Goal: Transaction & Acquisition: Purchase product/service

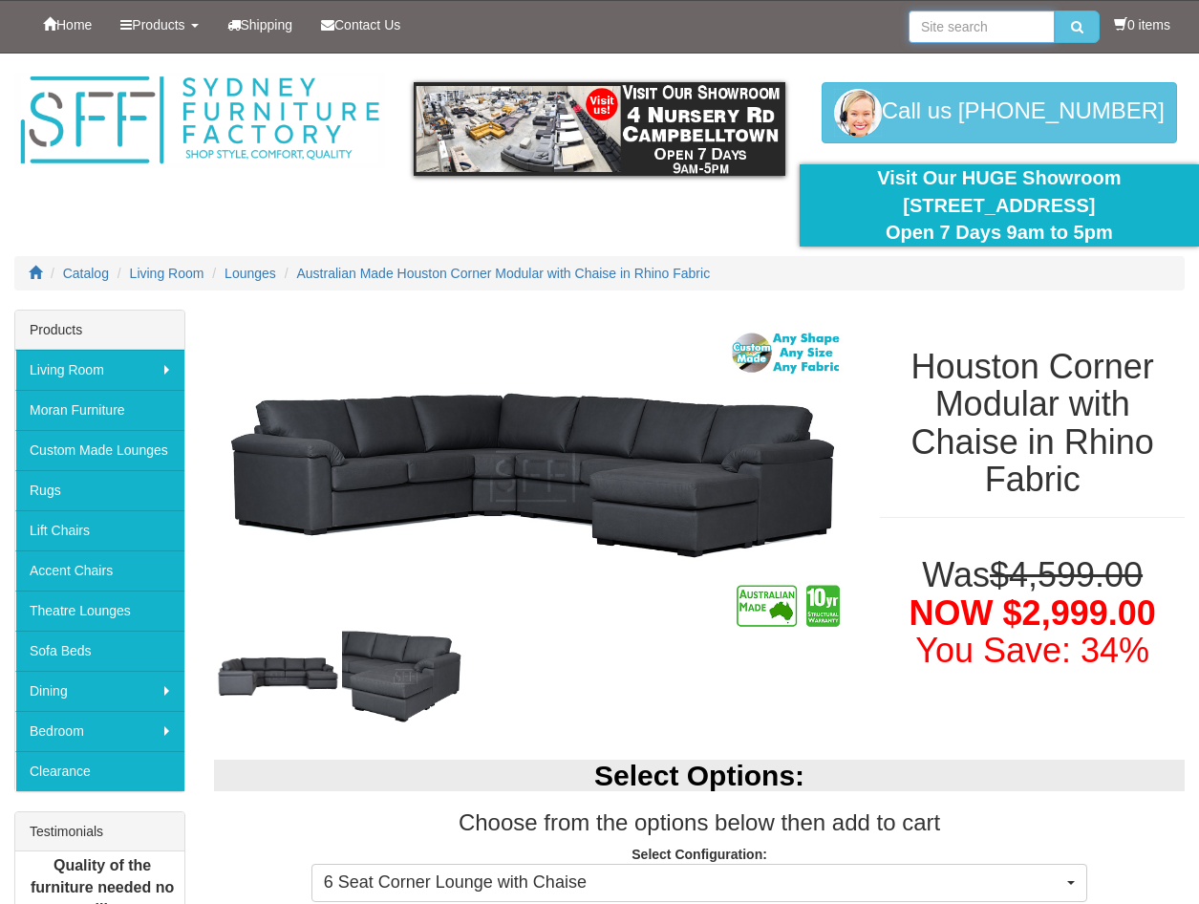
click at [950, 27] on input "search" at bounding box center [982, 27] width 146 height 32
type input "morton"
click at [1055, 11] on button "submit" at bounding box center [1077, 27] width 45 height 32
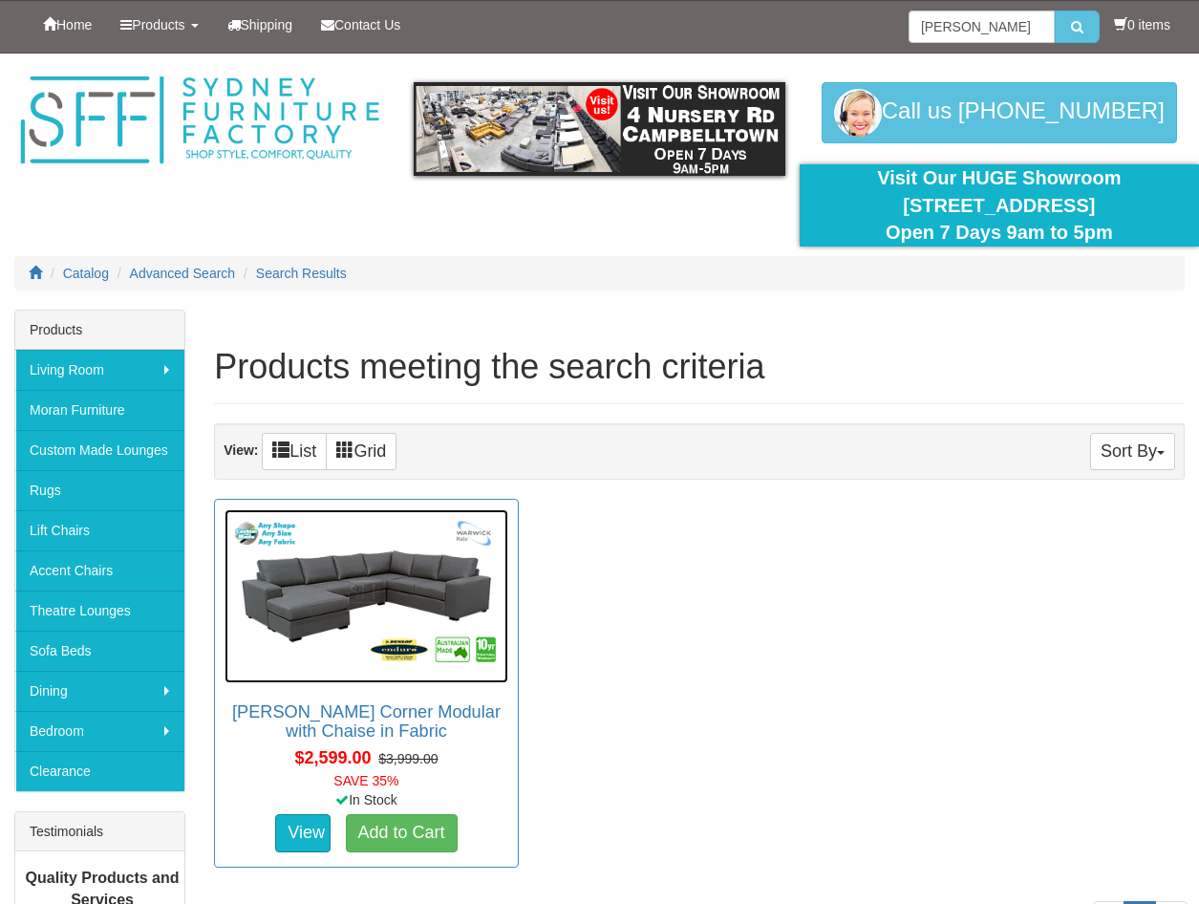
click at [430, 606] on img at bounding box center [367, 596] width 284 height 174
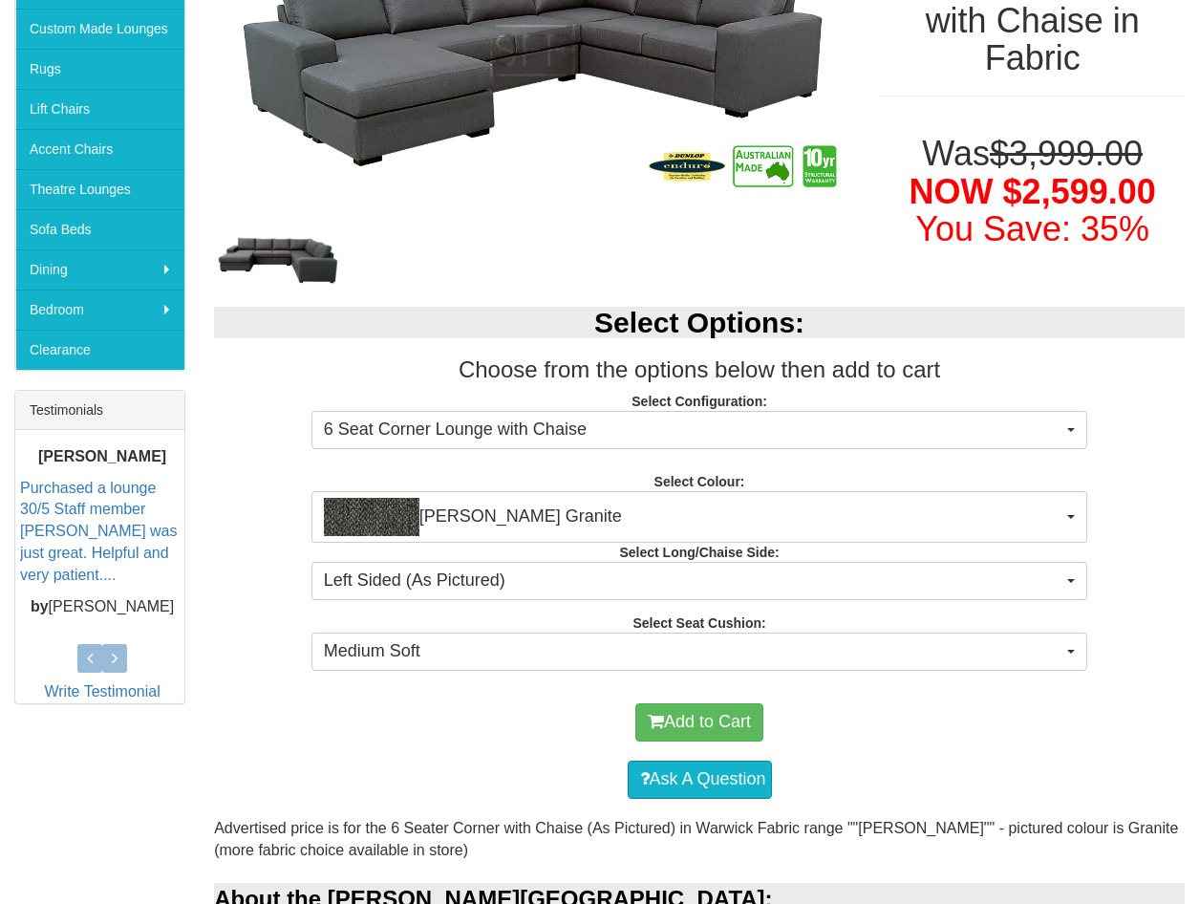
scroll to position [1338, 0]
